Goal: Contribute content

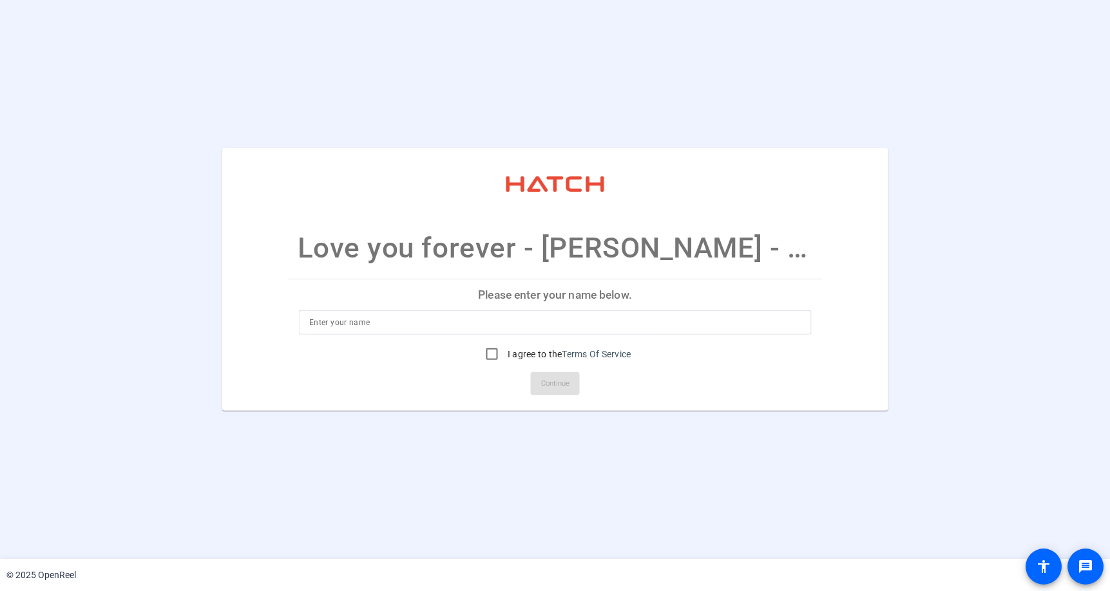
click at [363, 329] on input at bounding box center [555, 322] width 492 height 15
type input "[PERSON_NAME]"
click at [494, 357] on input "I agree to the Terms Of Service" at bounding box center [492, 354] width 26 height 26
checkbox input "true"
click at [547, 388] on span "Continue" at bounding box center [555, 383] width 28 height 19
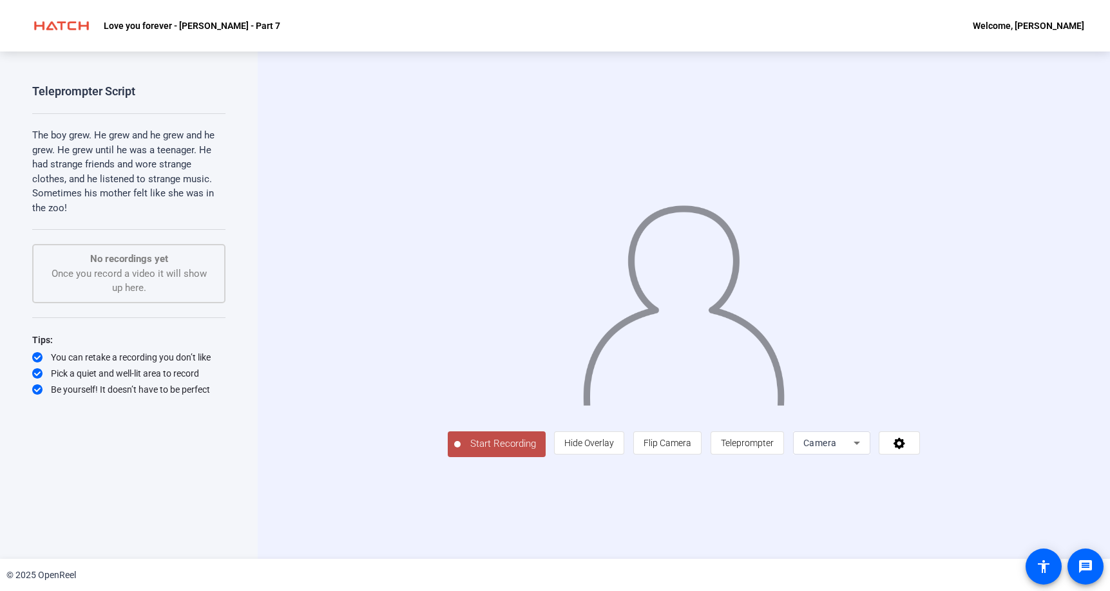
click at [461, 452] on span "Start Recording" at bounding box center [503, 444] width 85 height 15
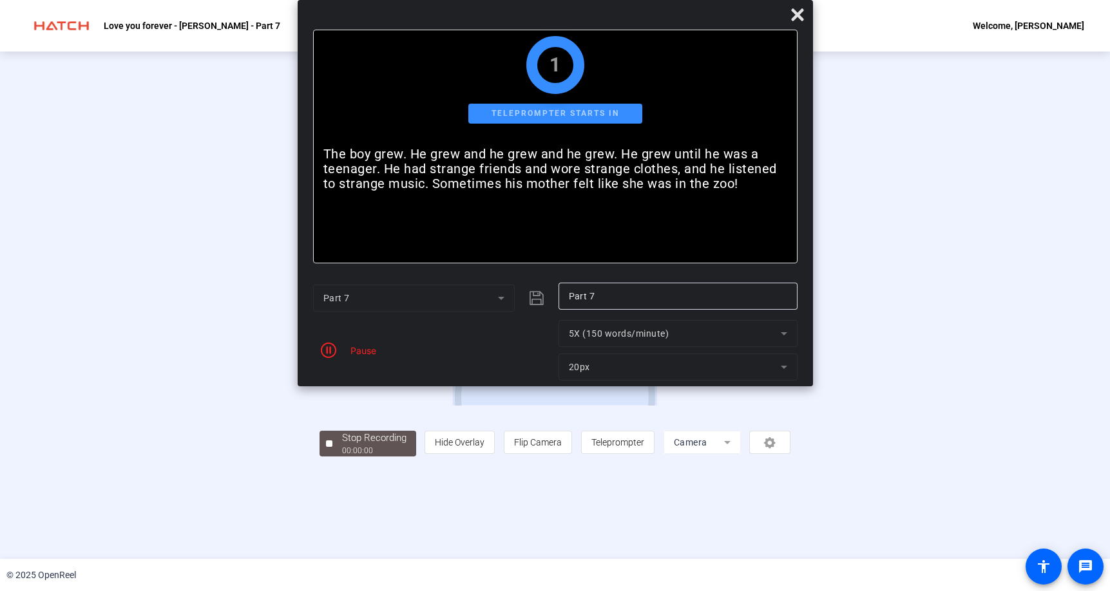
drag, startPoint x: 389, startPoint y: 519, endPoint x: 284, endPoint y: 447, distance: 127.3
click at [320, 447] on div "1 Recording starts in Stop Recording 00:00:00 person Hide Overlay flip Flip Cam…" at bounding box center [556, 305] width 472 height 303
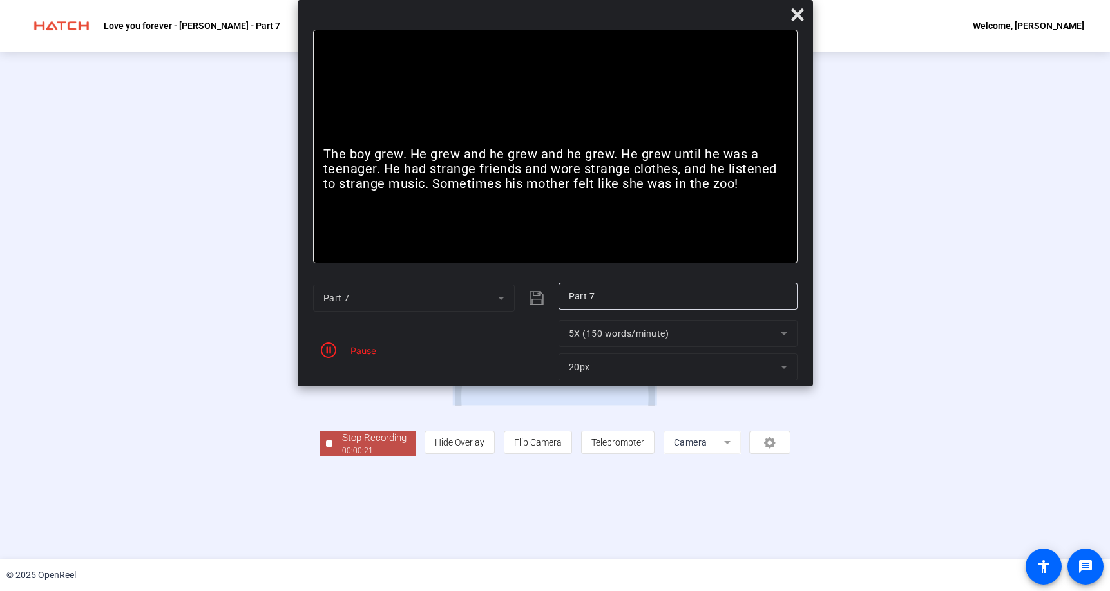
click at [342, 446] on div "Stop Recording" at bounding box center [374, 438] width 64 height 15
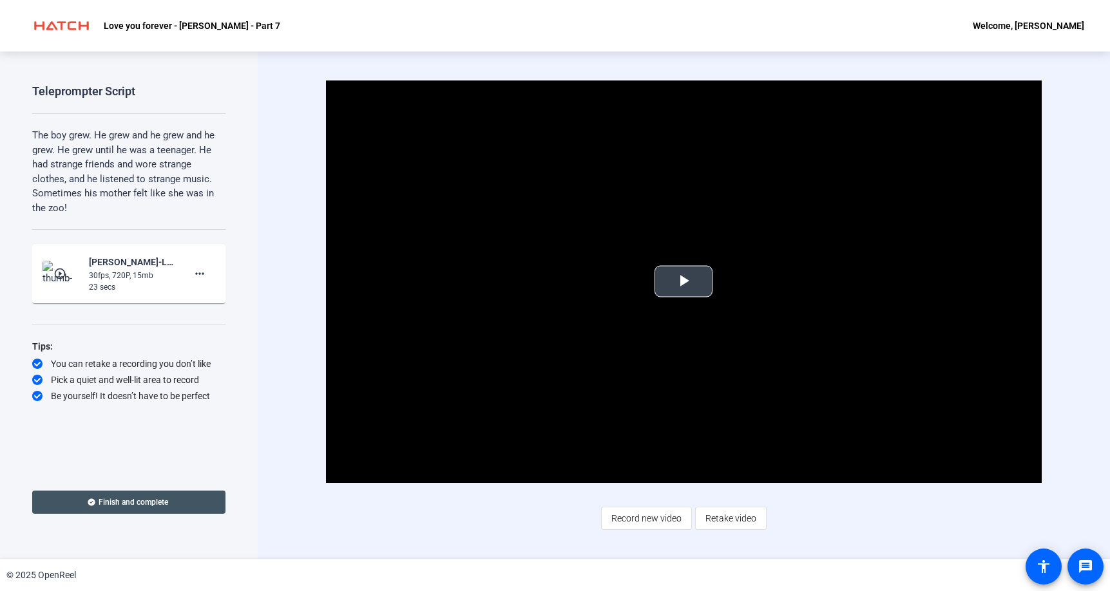
click at [684, 282] on span "Video Player" at bounding box center [684, 282] width 0 height 0
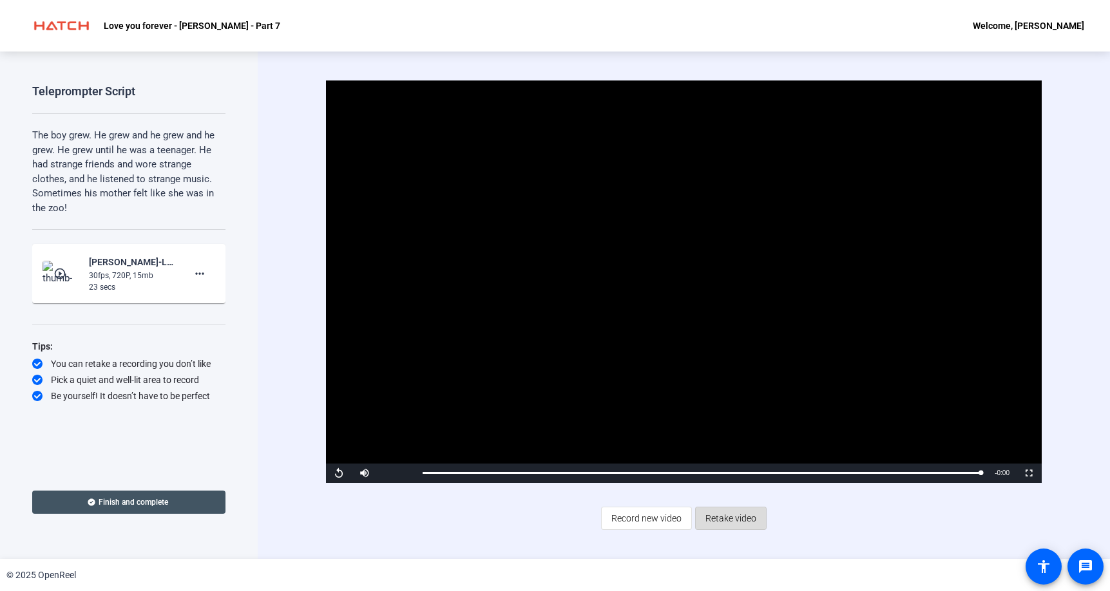
click at [738, 524] on span "Retake video" at bounding box center [731, 518] width 51 height 24
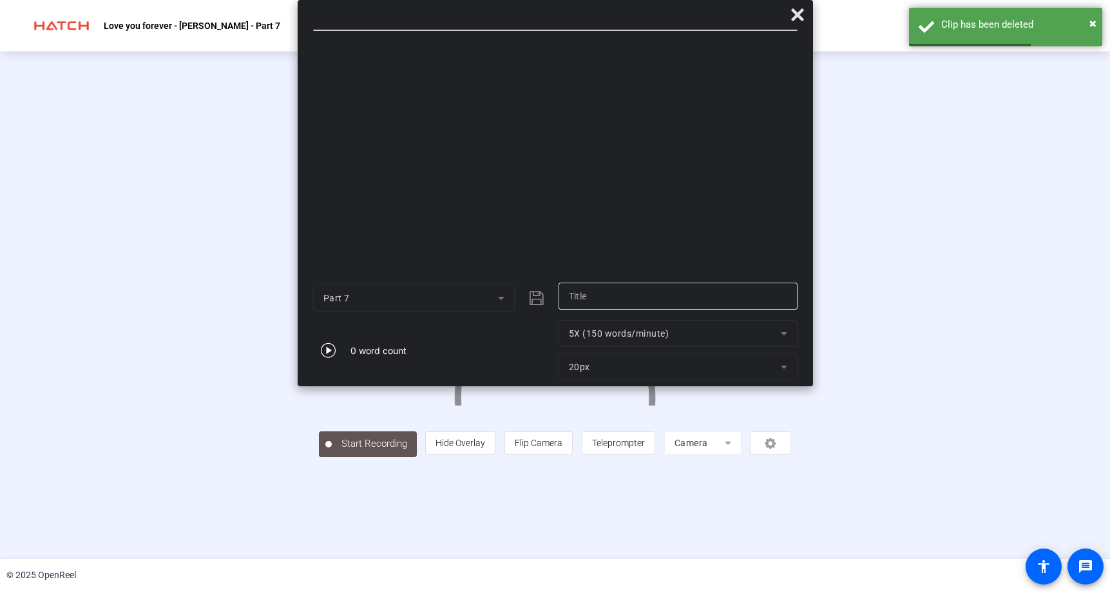
type input "Part 7"
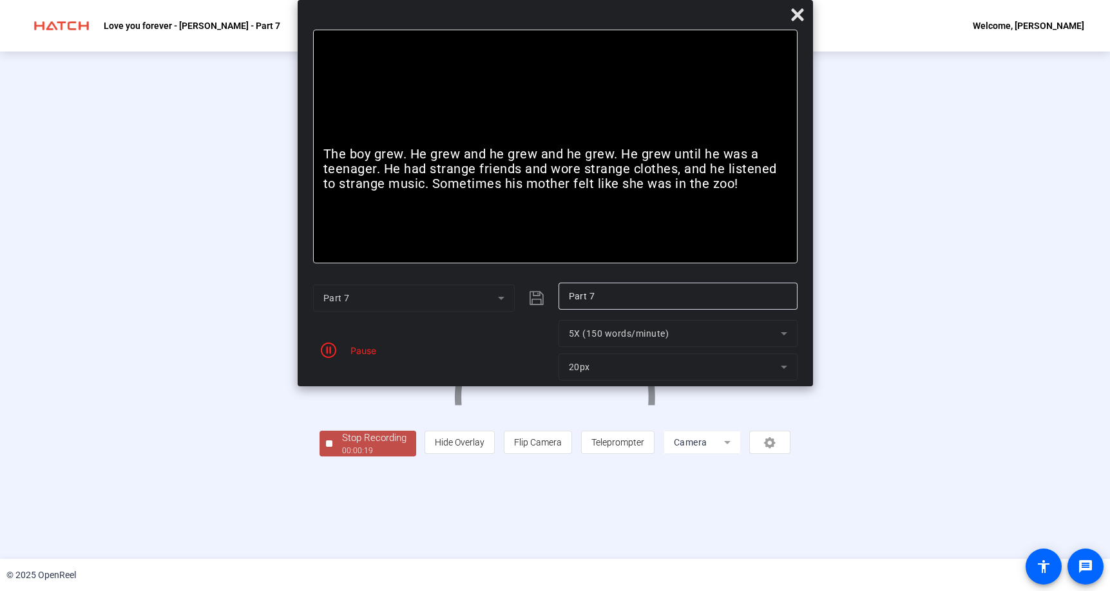
click at [342, 446] on div "Stop Recording" at bounding box center [374, 438] width 64 height 15
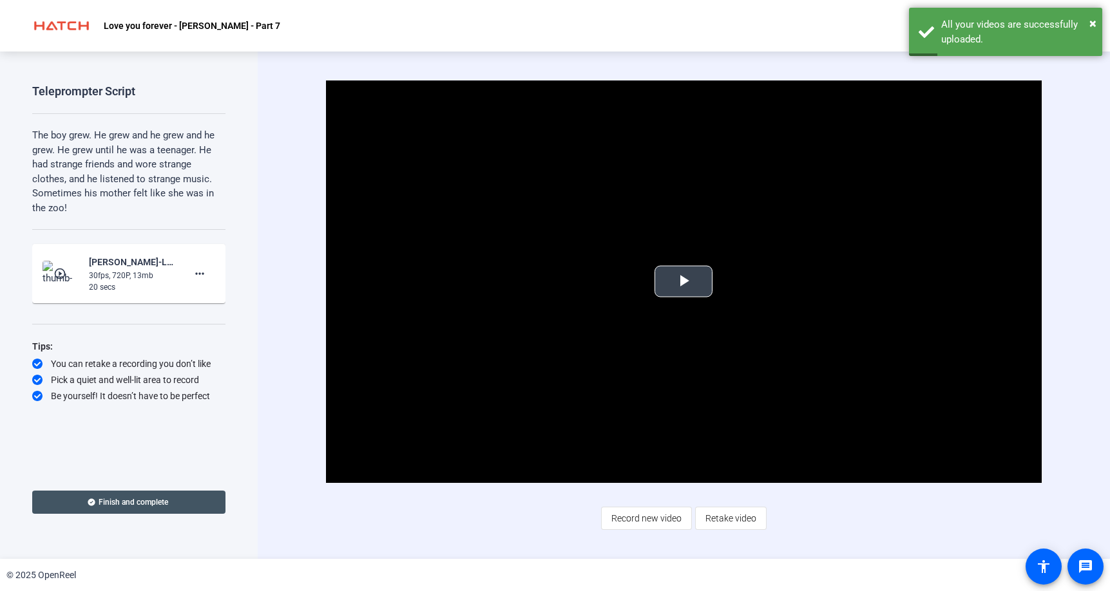
click at [684, 282] on span "Video Player" at bounding box center [684, 282] width 0 height 0
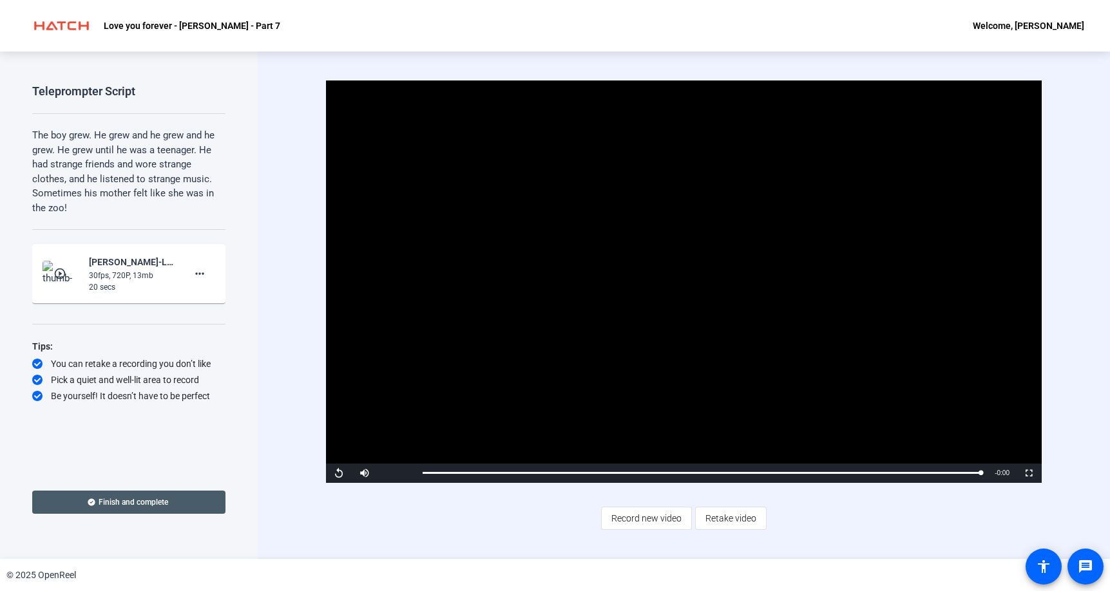
click at [143, 501] on span "Finish and complete" at bounding box center [134, 502] width 70 height 10
